Goal: Information Seeking & Learning: Learn about a topic

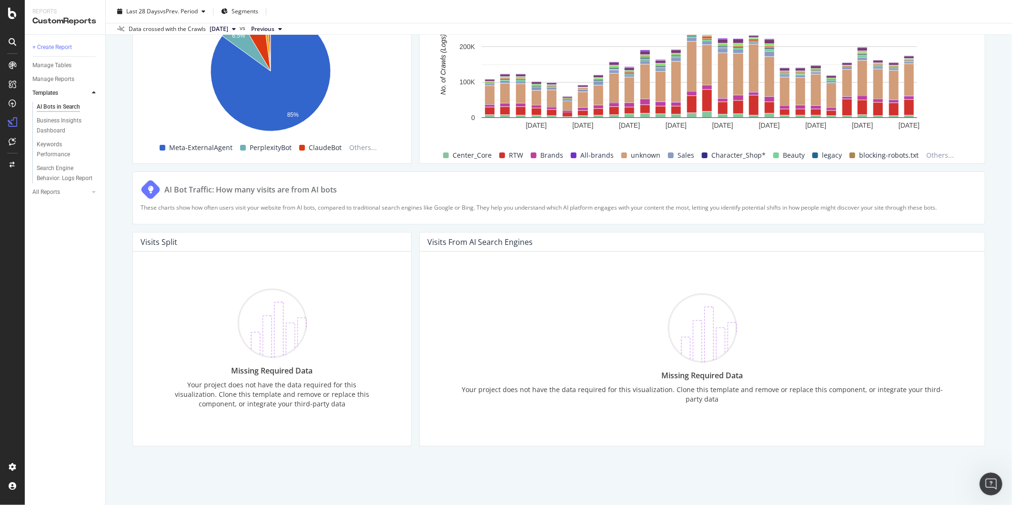
scroll to position [1, 0]
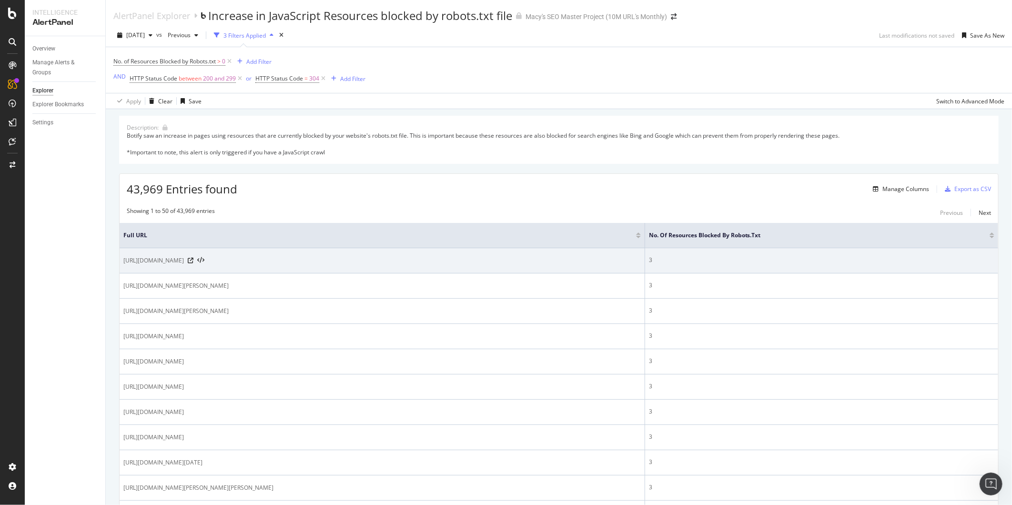
click at [184, 258] on span "[URL][DOMAIN_NAME]" at bounding box center [153, 261] width 60 height 10
click at [204, 261] on icon at bounding box center [200, 260] width 7 height 7
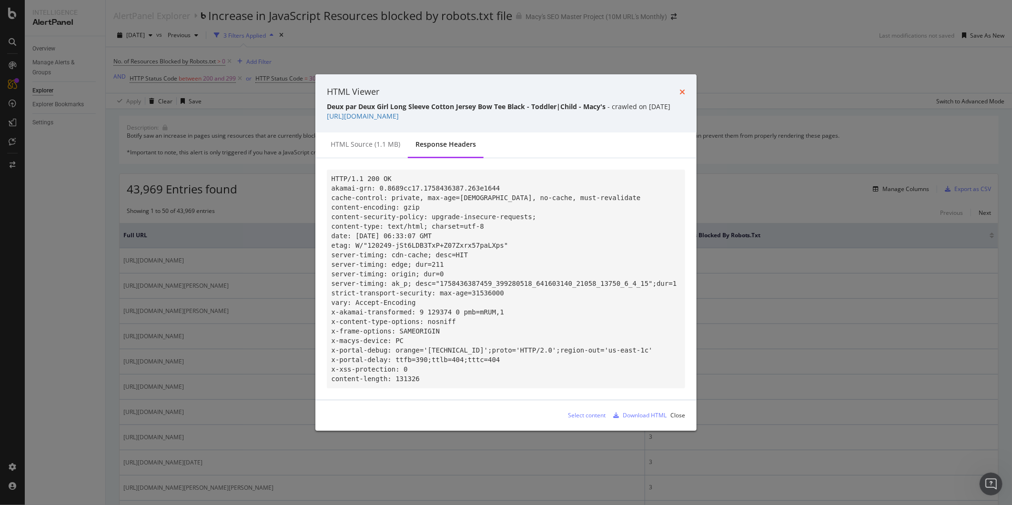
click at [502, 88] on icon "times" at bounding box center [682, 92] width 6 height 8
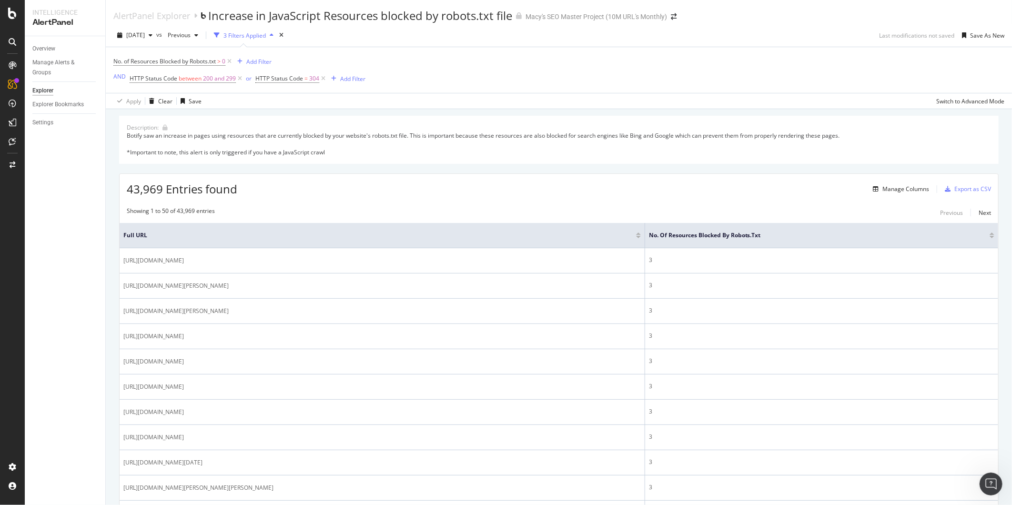
click at [502, 83] on div "No. of Resources Blocked by Robots.txt > 0 Add Filter AND HTTP Status Code betw…" at bounding box center [558, 70] width 891 height 46
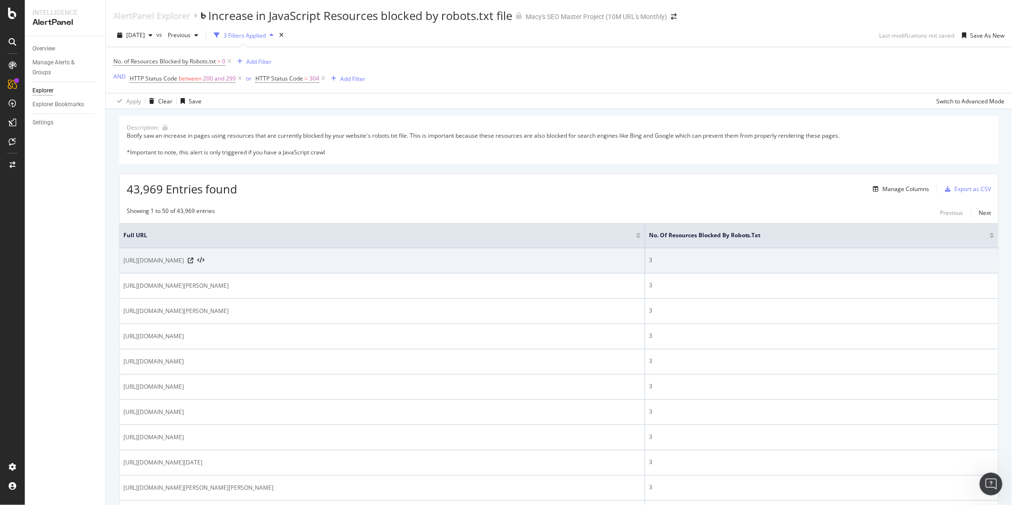
click at [502, 260] on div "[URL][DOMAIN_NAME]" at bounding box center [381, 261] width 517 height 10
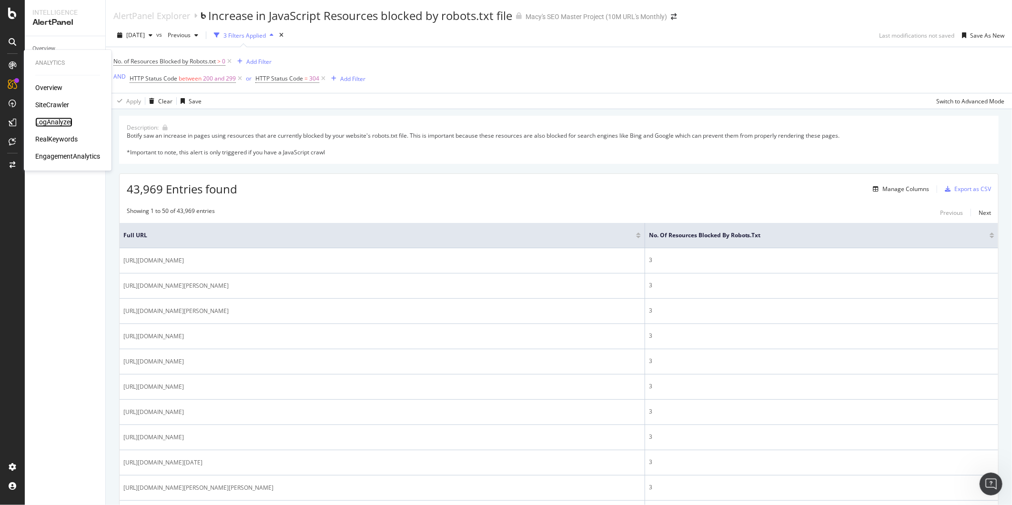
click at [60, 118] on div "LogAnalyzer" at bounding box center [53, 123] width 37 height 10
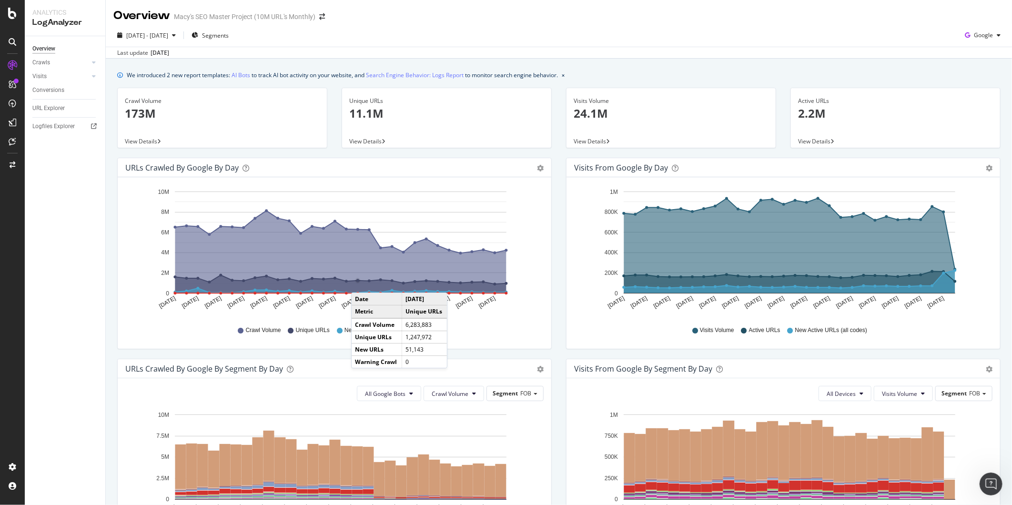
click at [361, 283] on icon "A chart." at bounding box center [340, 284] width 331 height 18
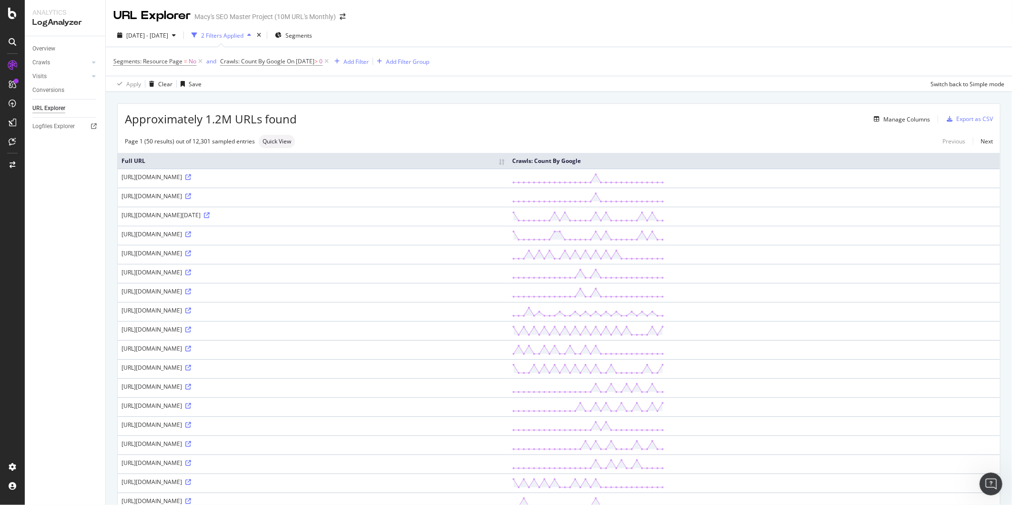
drag, startPoint x: 188, startPoint y: 221, endPoint x: 216, endPoint y: 222, distance: 27.6
click at [216, 219] on div "[URL][DOMAIN_NAME][DATE]" at bounding box center [312, 215] width 383 height 8
click at [315, 198] on div "[URL][DOMAIN_NAME]" at bounding box center [312, 196] width 383 height 8
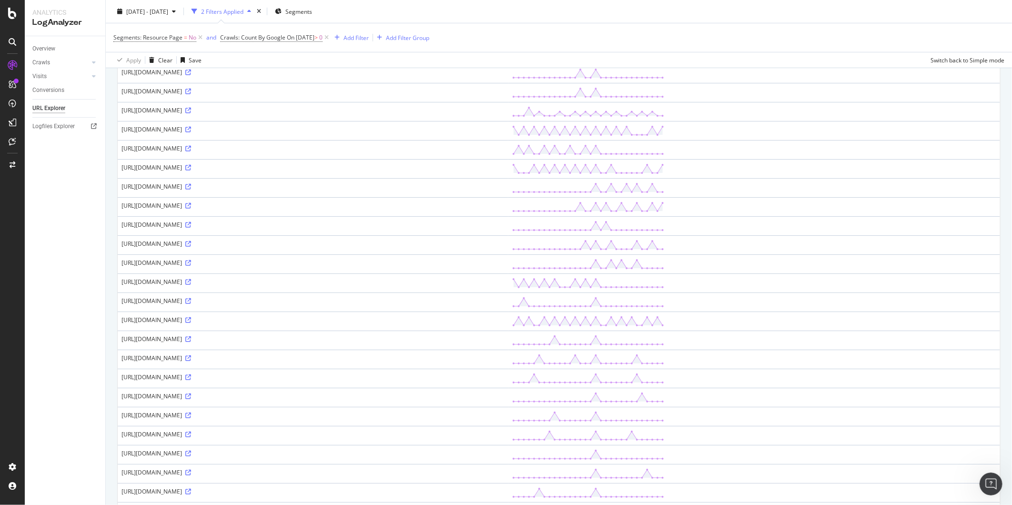
scroll to position [212, 0]
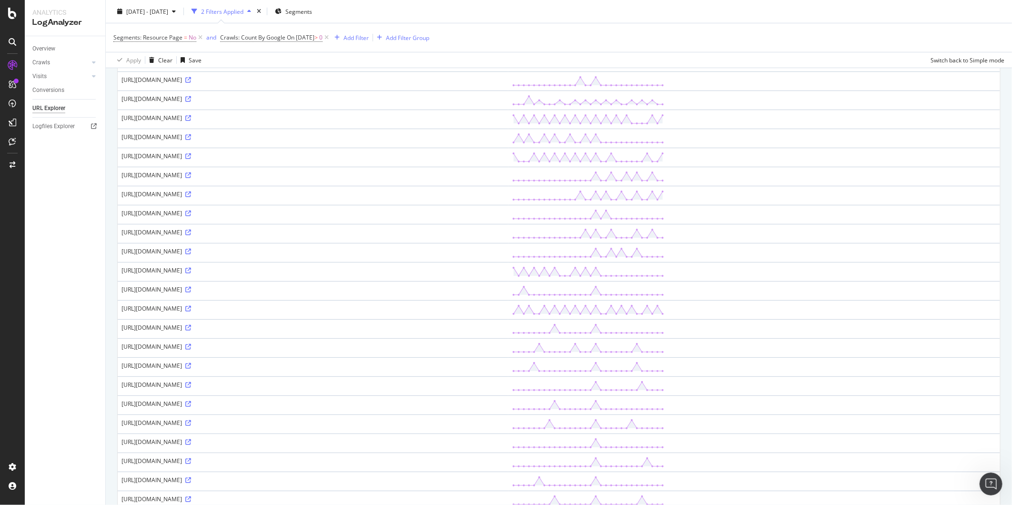
drag, startPoint x: 191, startPoint y: 218, endPoint x: 393, endPoint y: 230, distance: 202.4
click at [393, 179] on div "[URL][DOMAIN_NAME]" at bounding box center [312, 175] width 383 height 8
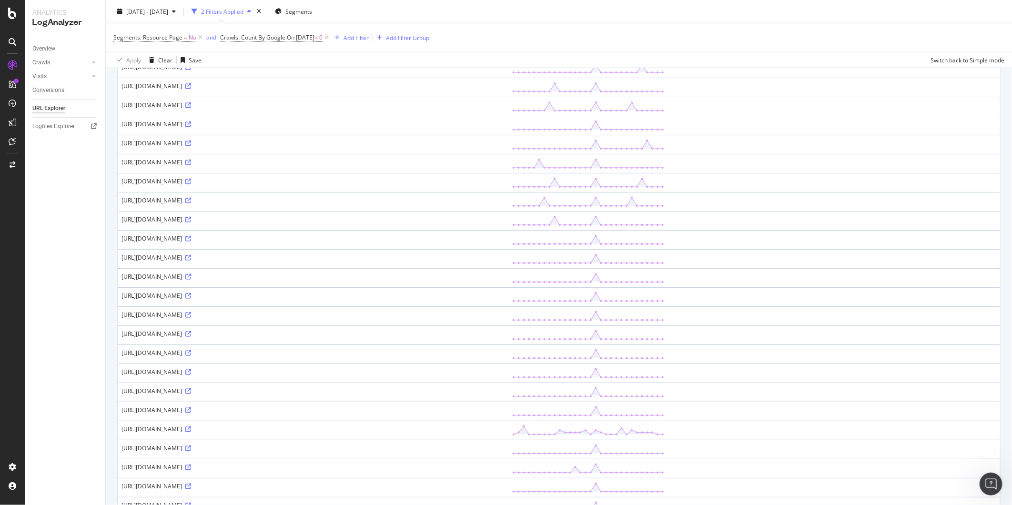
scroll to position [582, 0]
click at [191, 189] on icon at bounding box center [188, 186] width 6 height 6
drag, startPoint x: 121, startPoint y: 331, endPoint x: 446, endPoint y: 358, distance: 325.6
click at [446, 190] on div "[URL][DOMAIN_NAME]" at bounding box center [312, 185] width 383 height 8
drag, startPoint x: 446, startPoint y: 358, endPoint x: 422, endPoint y: 347, distance: 26.9
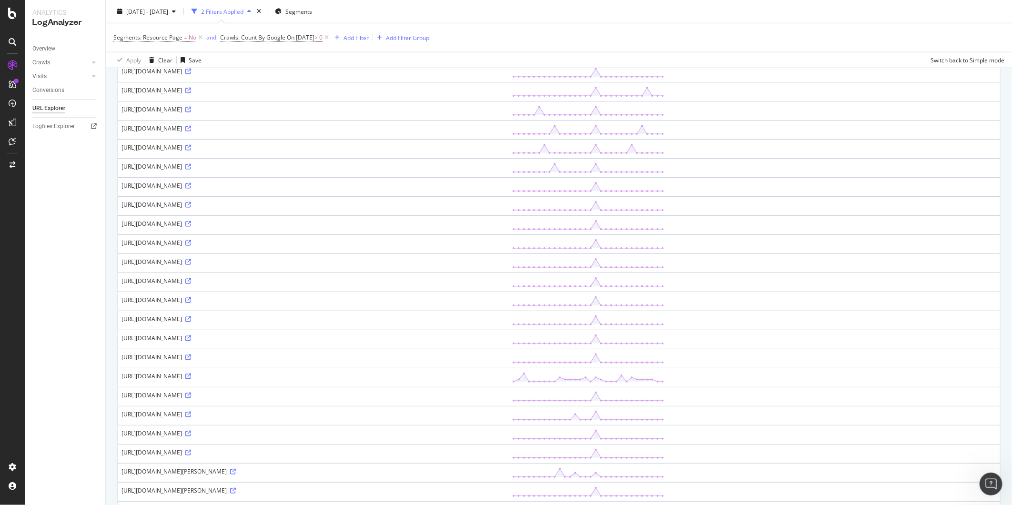
copy div "[URL][DOMAIN_NAME]"
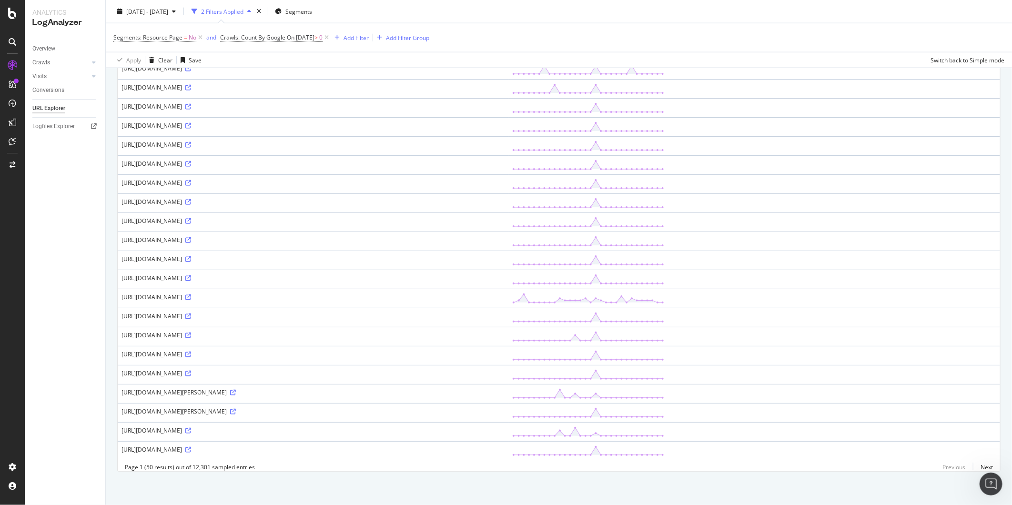
scroll to position [993, 0]
click at [191, 371] on icon at bounding box center [188, 374] width 6 height 6
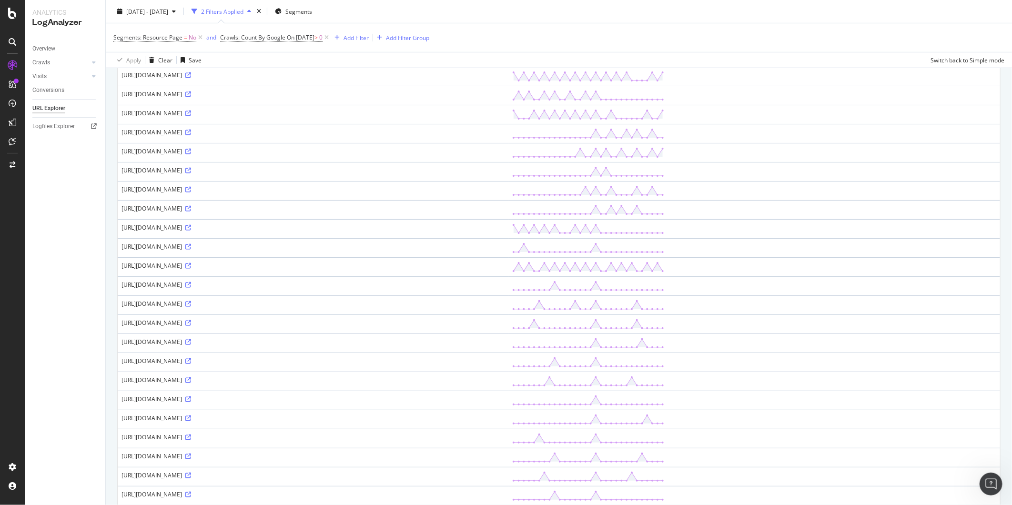
scroll to position [0, 0]
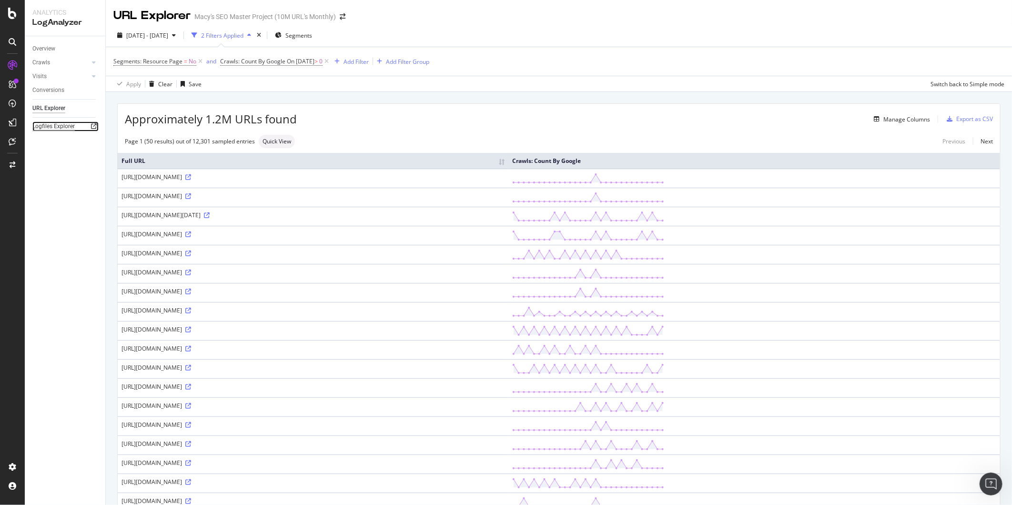
click at [45, 129] on div "Logfiles Explorer" at bounding box center [53, 126] width 42 height 10
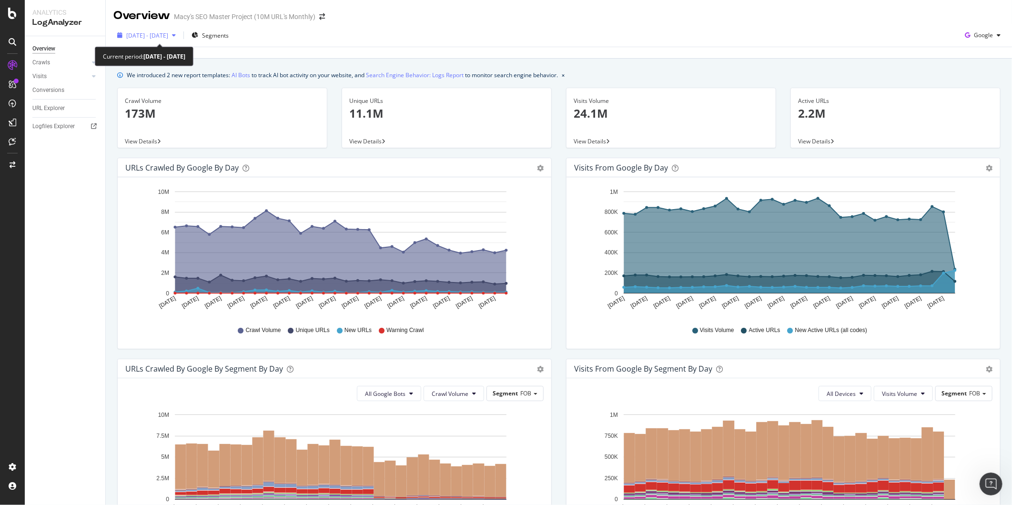
click at [176, 35] on icon "button" at bounding box center [174, 35] width 4 height 6
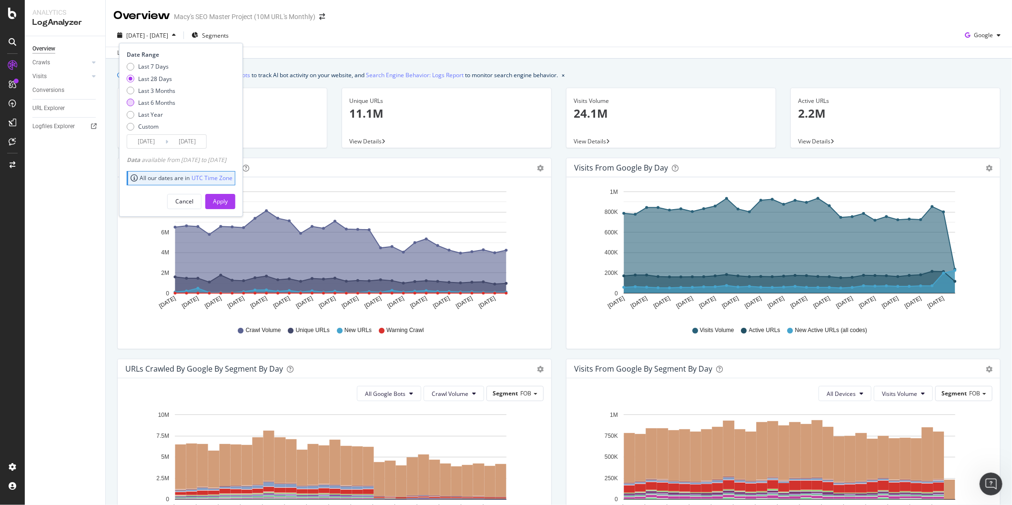
click at [146, 99] on div "Last 6 Months" at bounding box center [156, 103] width 37 height 8
type input "[DATE]"
click at [228, 206] on div "Apply" at bounding box center [220, 201] width 15 height 14
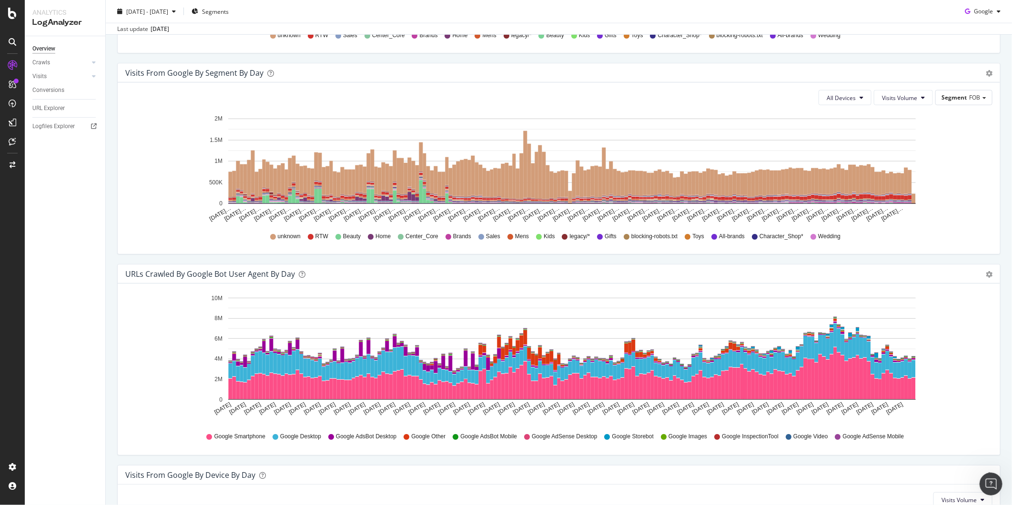
scroll to position [893, 0]
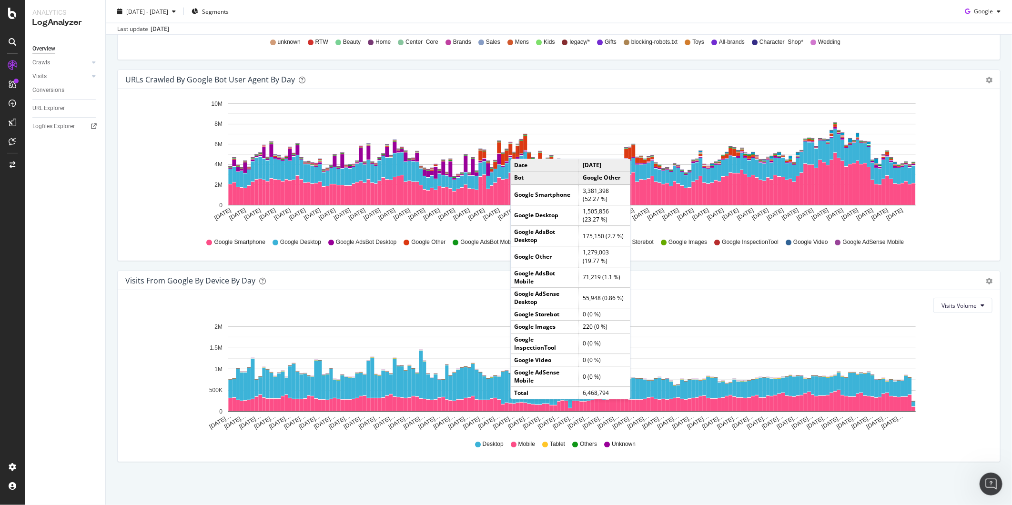
click at [502, 149] on rect "A chart." at bounding box center [522, 147] width 4 height 12
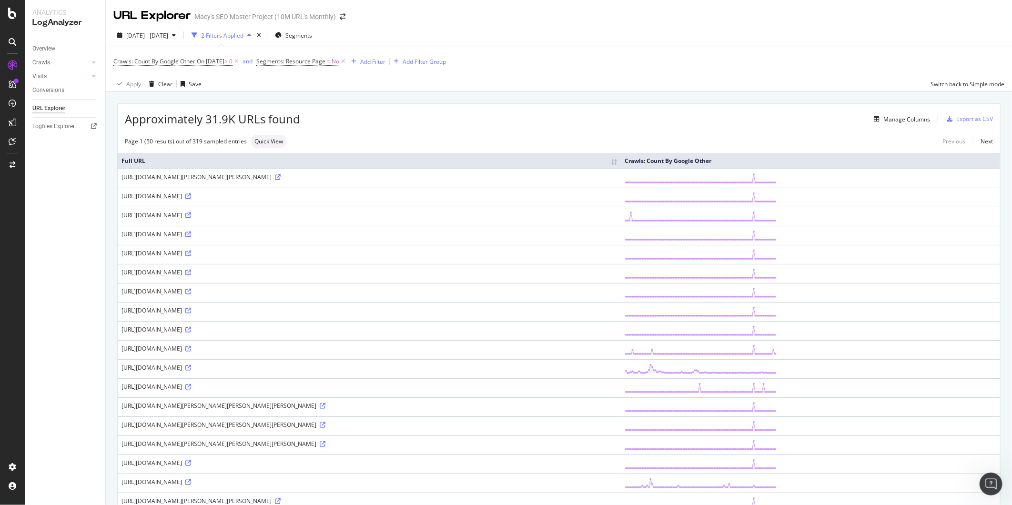
click at [347, 180] on div "[URL][DOMAIN_NAME][PERSON_NAME][PERSON_NAME]" at bounding box center [368, 177] width 495 height 8
drag, startPoint x: 317, startPoint y: 180, endPoint x: 120, endPoint y: 177, distance: 197.7
click at [120, 177] on td "[URL][DOMAIN_NAME][PERSON_NAME][PERSON_NAME]" at bounding box center [369, 178] width 503 height 19
copy div "[URL][DOMAIN_NAME][PERSON_NAME][PERSON_NAME]"
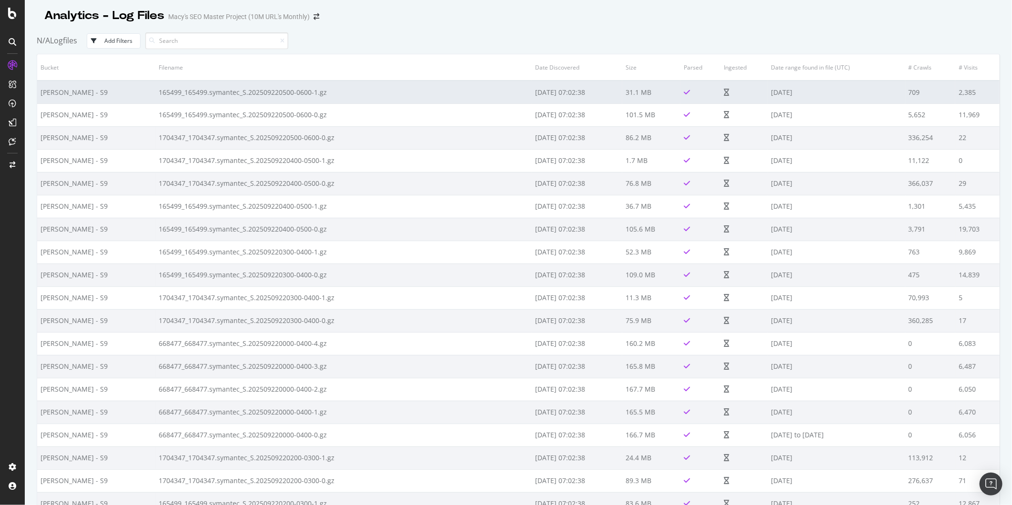
click at [253, 93] on td "165499_165499.symantec_S.202509220500-0600-1.gz" at bounding box center [343, 92] width 376 height 23
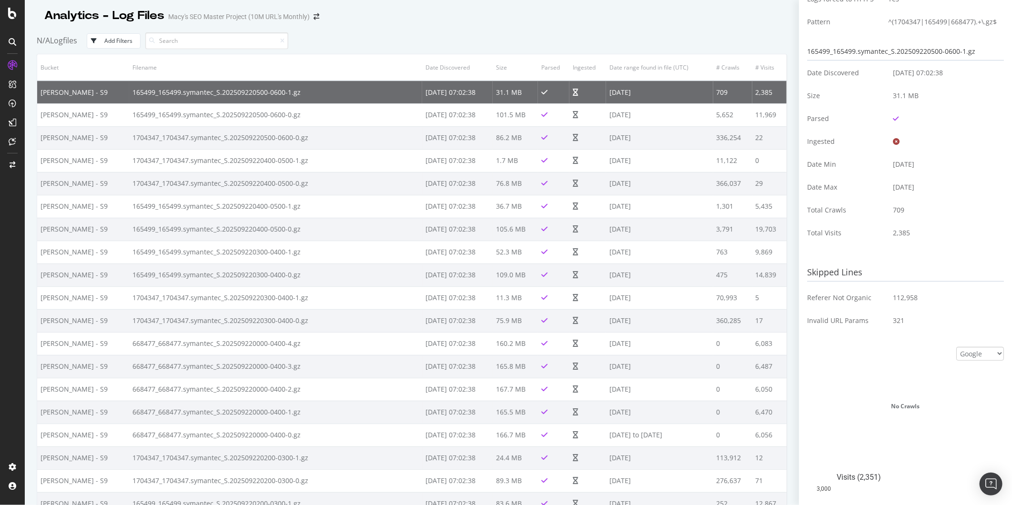
scroll to position [222, 0]
